Goal: Information Seeking & Learning: Learn about a topic

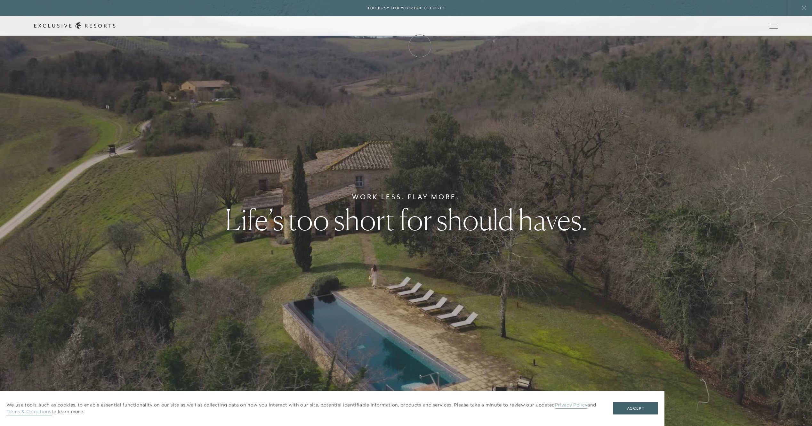
click at [0, 0] on link "Membership" at bounding box center [0, 0] width 0 height 0
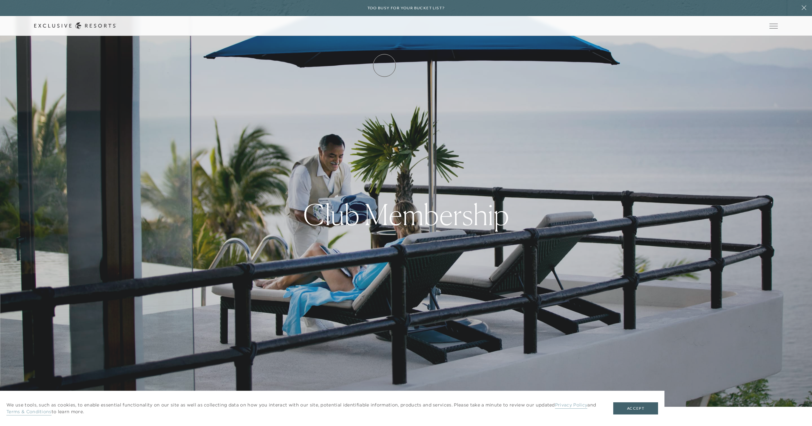
click at [0, 0] on link "How it works" at bounding box center [0, 0] width 0 height 0
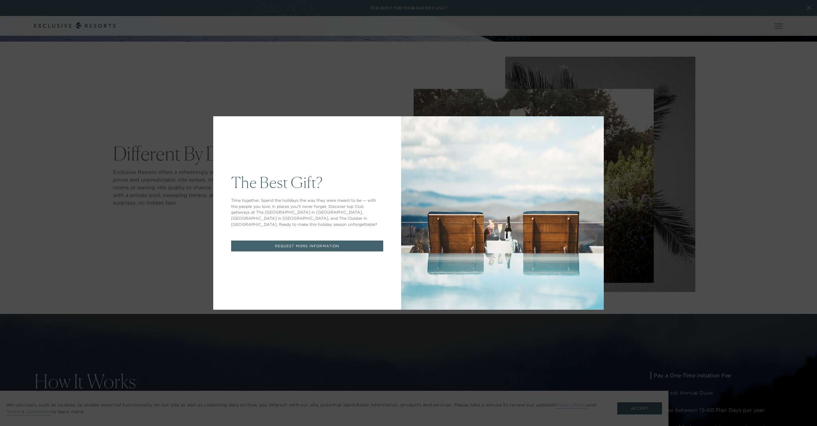
click at [592, 127] on icon at bounding box center [594, 127] width 4 height 4
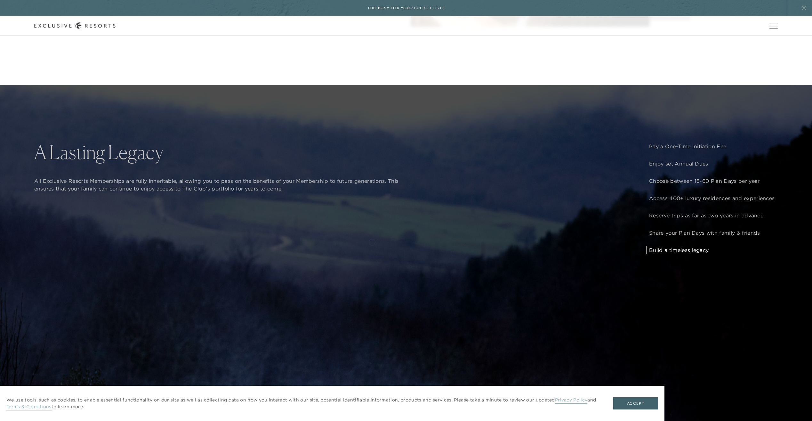
scroll to position [640, 0]
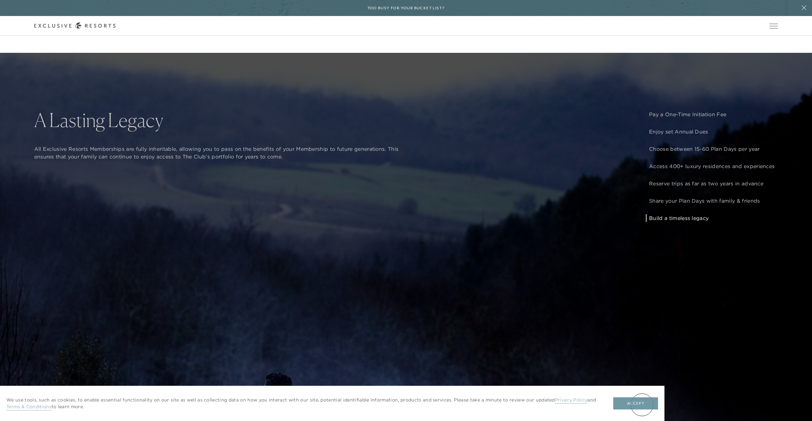
click at [642, 405] on button "Accept" at bounding box center [635, 403] width 45 height 12
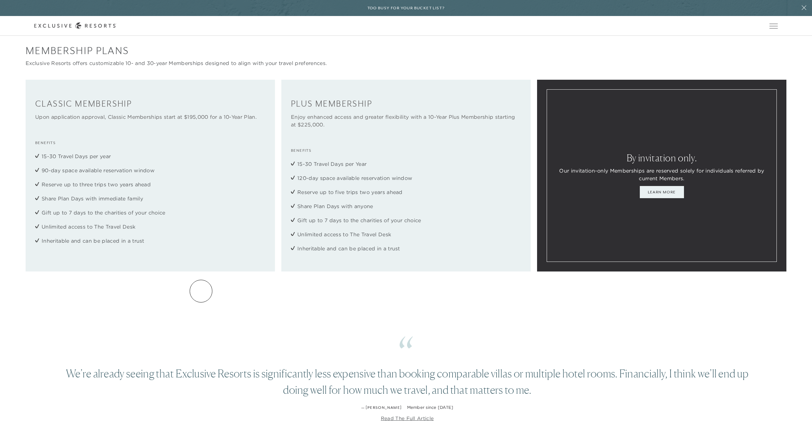
scroll to position [1121, 0]
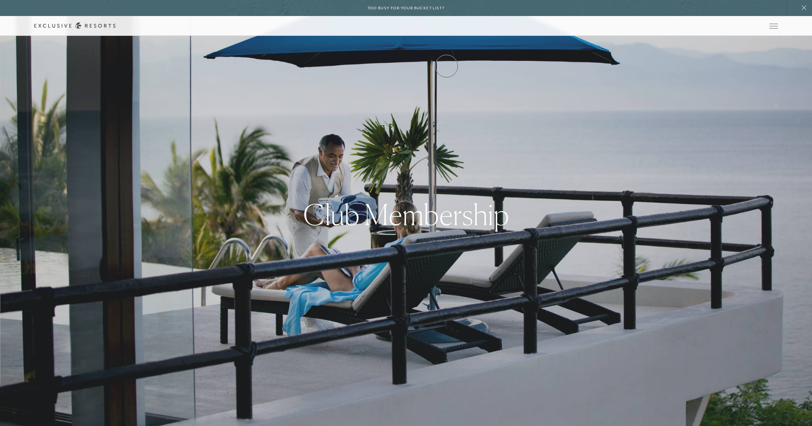
click at [0, 0] on link "Experience Collection" at bounding box center [0, 0] width 0 height 0
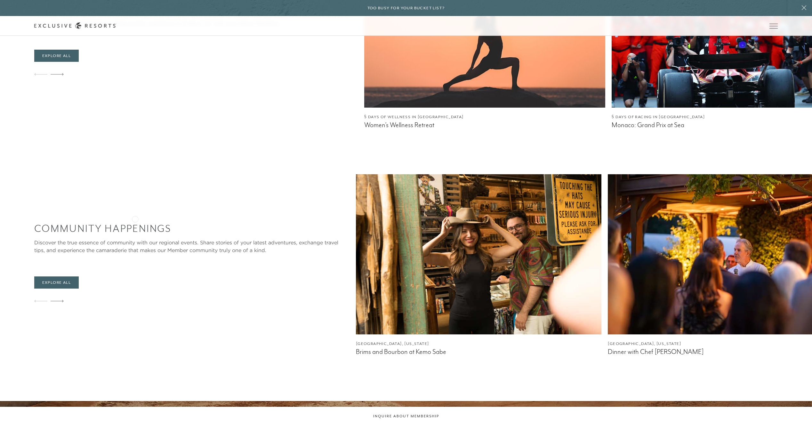
scroll to position [1345, 0]
